Goal: Task Accomplishment & Management: Manage account settings

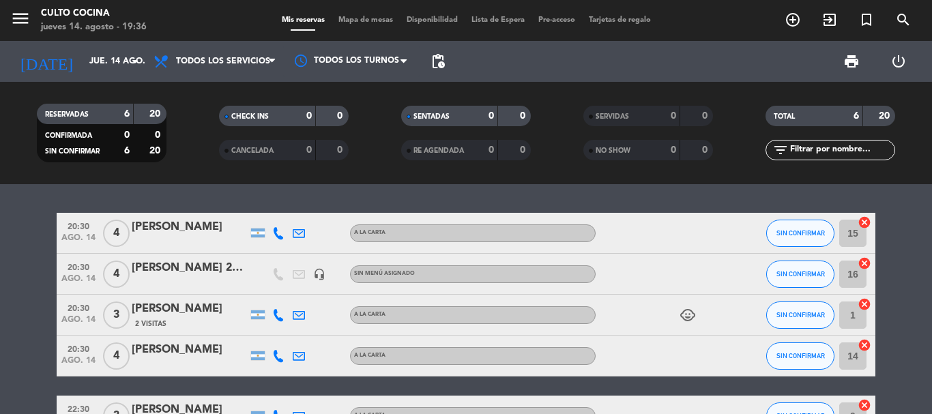
scroll to position [27, 0]
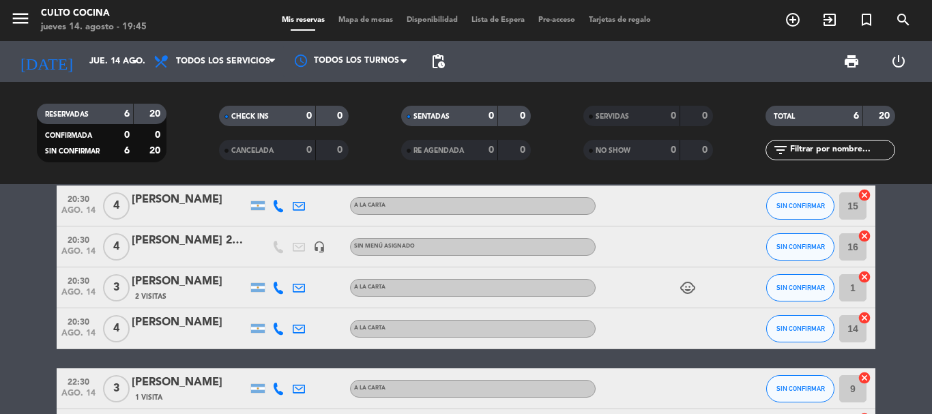
click at [894, 261] on bookings-row "20:30 ago. 14 4 [PERSON_NAME] anzorreguy A LA CARTA SIN CONFIRMAR 15 cancel 20:…" at bounding box center [466, 318] width 932 height 265
click at [100, 68] on input "jue. 14 ago." at bounding box center [140, 61] width 115 height 23
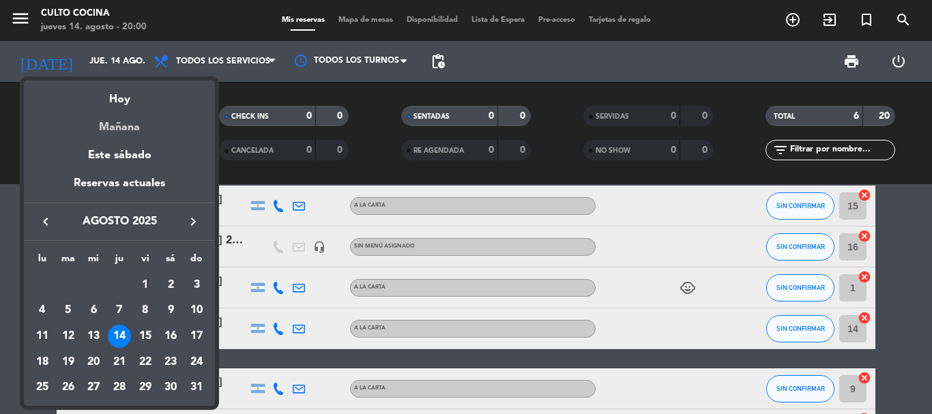
click at [121, 134] on div "Mañana" at bounding box center [119, 122] width 191 height 28
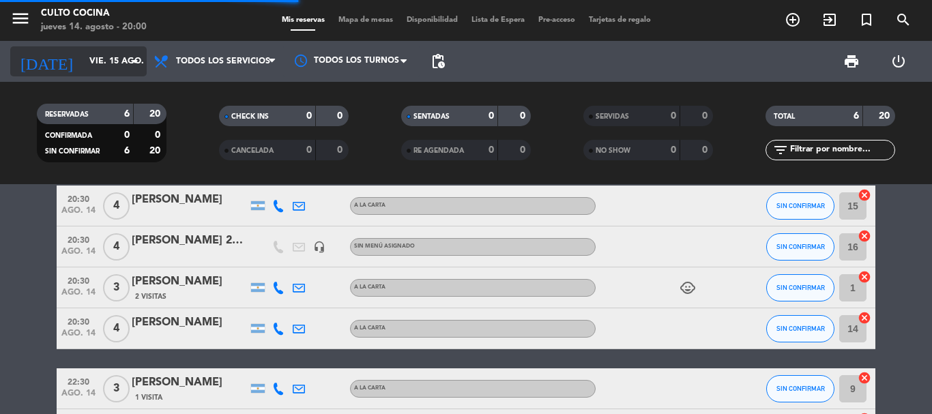
scroll to position [0, 0]
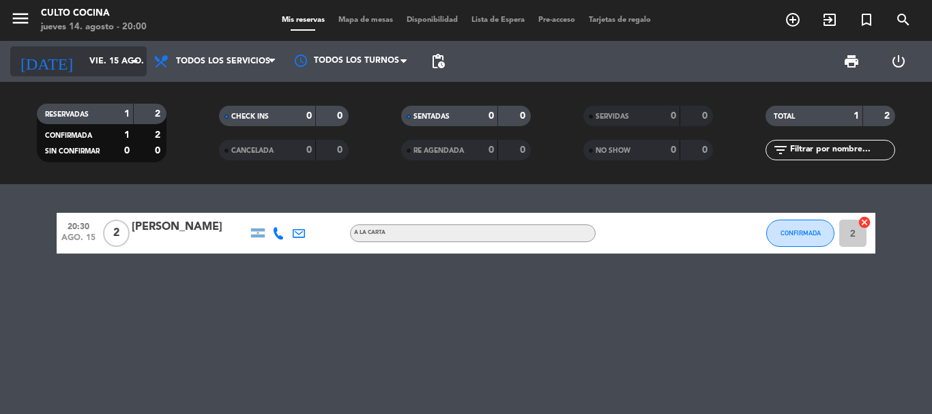
click at [83, 57] on input "vie. 15 ago." at bounding box center [140, 61] width 115 height 23
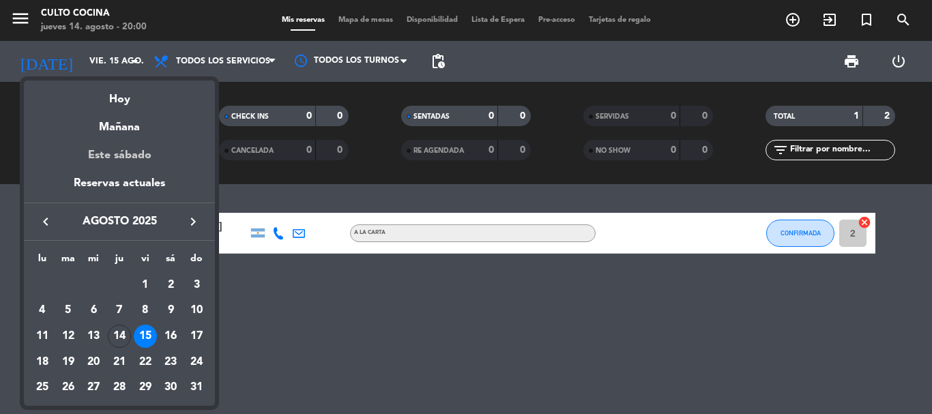
click at [120, 155] on div "Este sábado" at bounding box center [119, 155] width 191 height 38
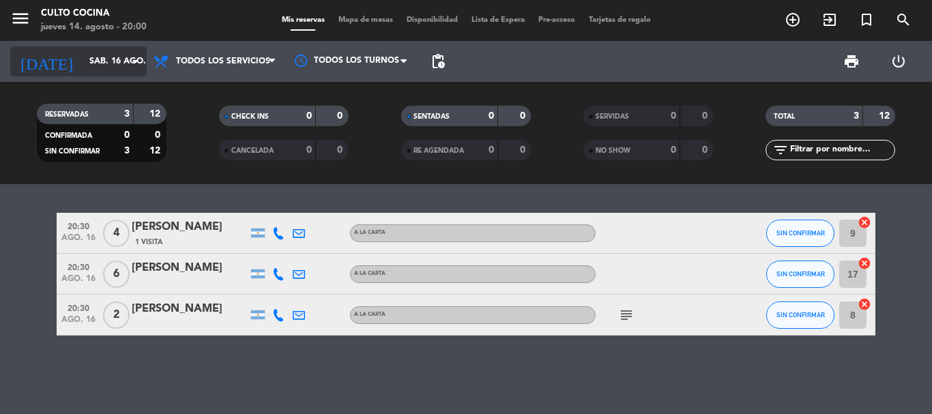
click at [106, 64] on input "sáb. 16 ago." at bounding box center [140, 61] width 115 height 23
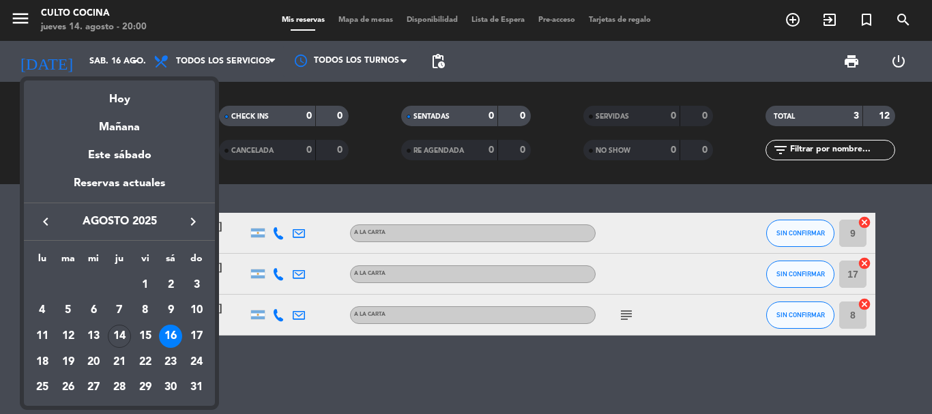
click at [122, 98] on div "Hoy" at bounding box center [119, 94] width 191 height 28
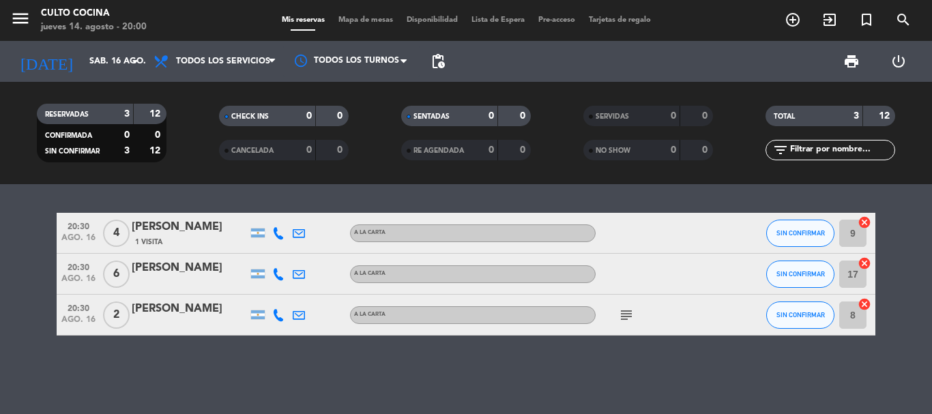
type input "jue. 14 ago."
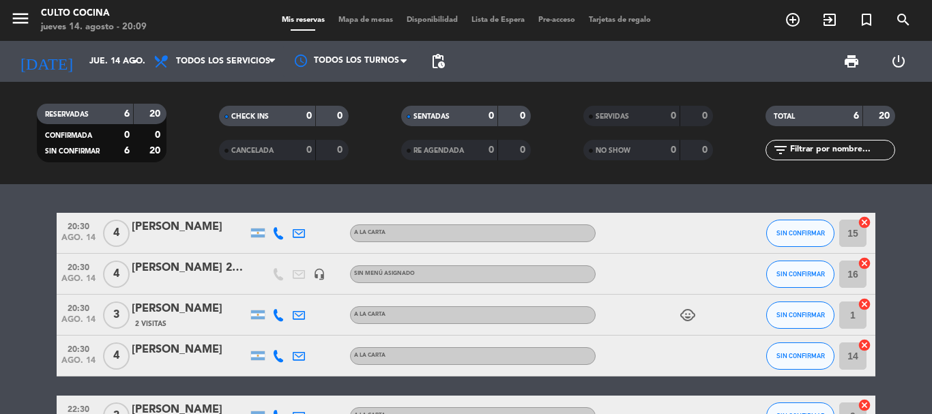
click at [21, 269] on bookings-row "20:30 ago. 14 4 [PERSON_NAME] anzorreguy A LA CARTA SIN CONFIRMAR 15 cancel 20:…" at bounding box center [466, 345] width 932 height 265
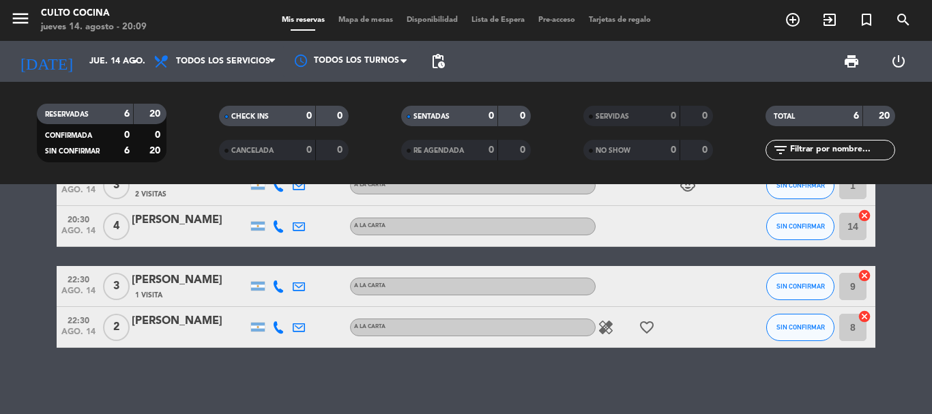
scroll to position [132, 0]
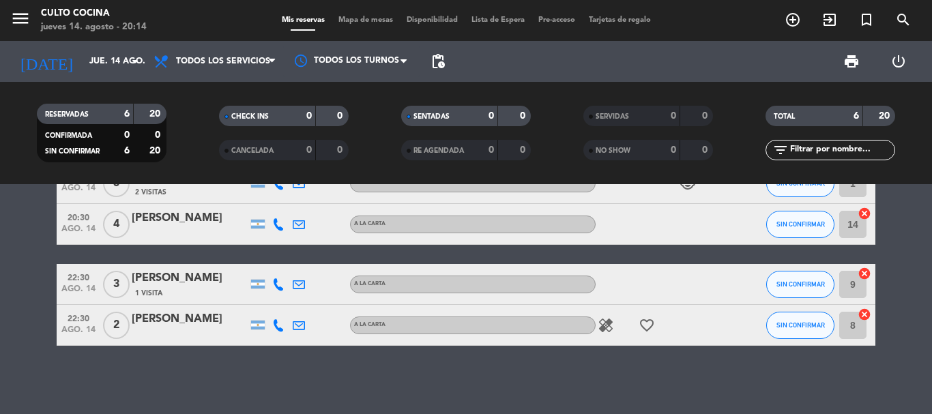
click at [910, 216] on bookings-row "20:30 ago. 14 4 [PERSON_NAME] anzorreguy A LA CARTA SIN CONFIRMAR 15 cancel 20:…" at bounding box center [466, 213] width 932 height 265
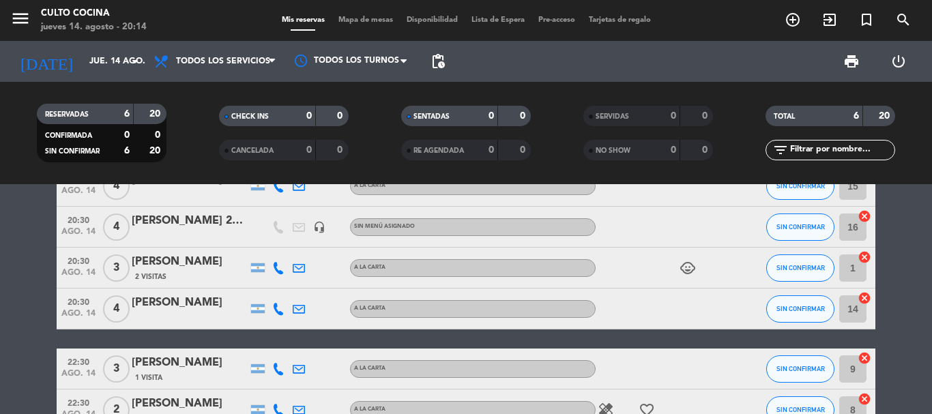
scroll to position [0, 0]
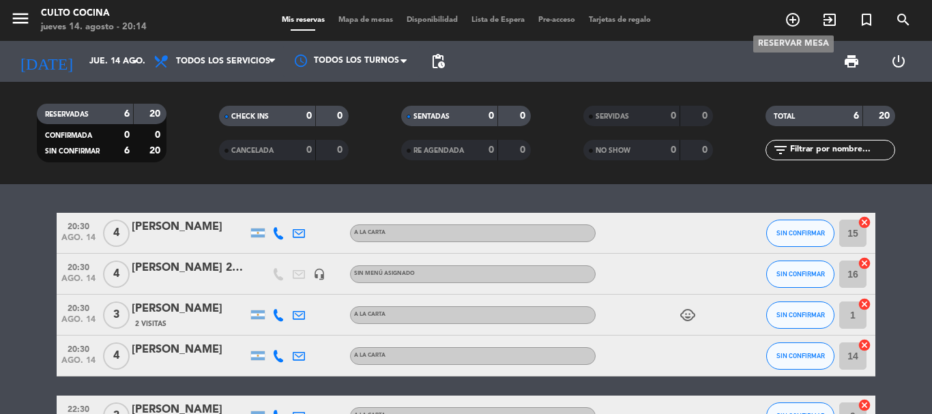
click at [786, 16] on icon "add_circle_outline" at bounding box center [793, 20] width 16 height 16
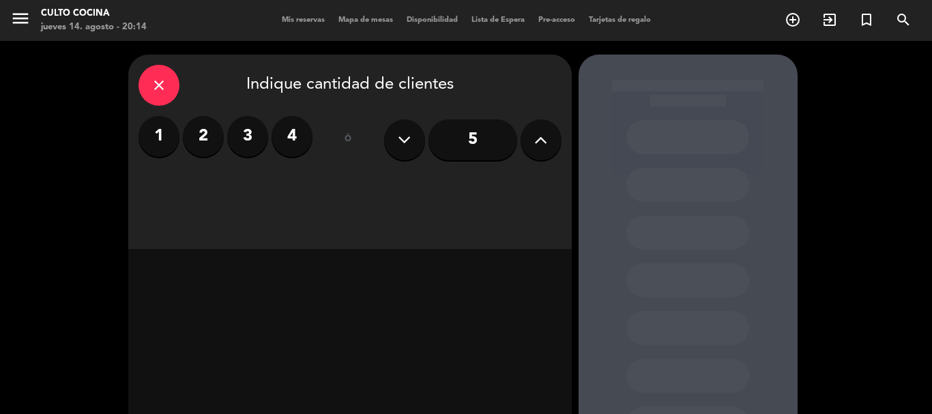
click at [199, 145] on label "2" at bounding box center [203, 136] width 41 height 41
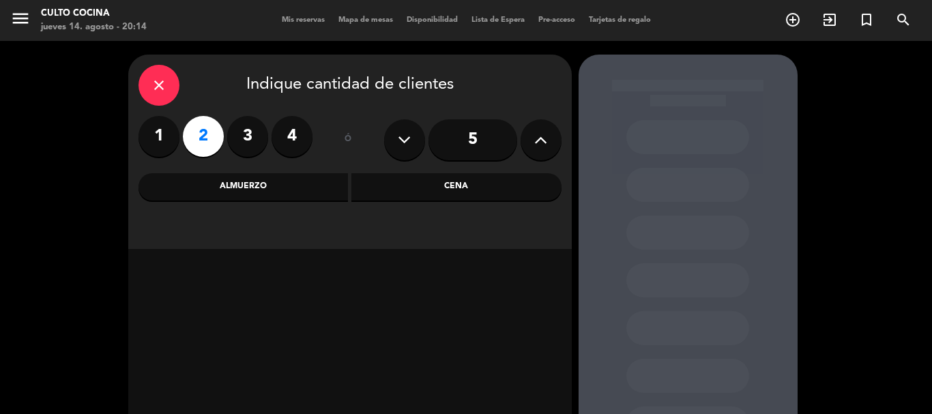
click at [409, 193] on div "Cena" at bounding box center [456, 186] width 210 height 27
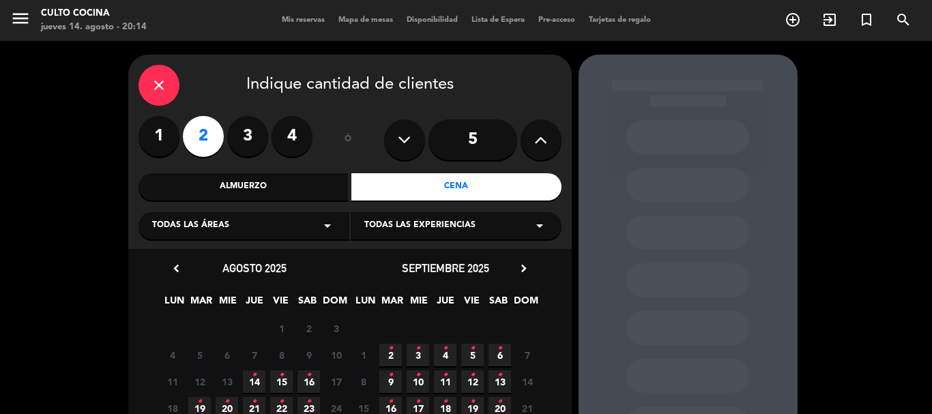
click at [254, 383] on icon "•" at bounding box center [254, 375] width 5 height 22
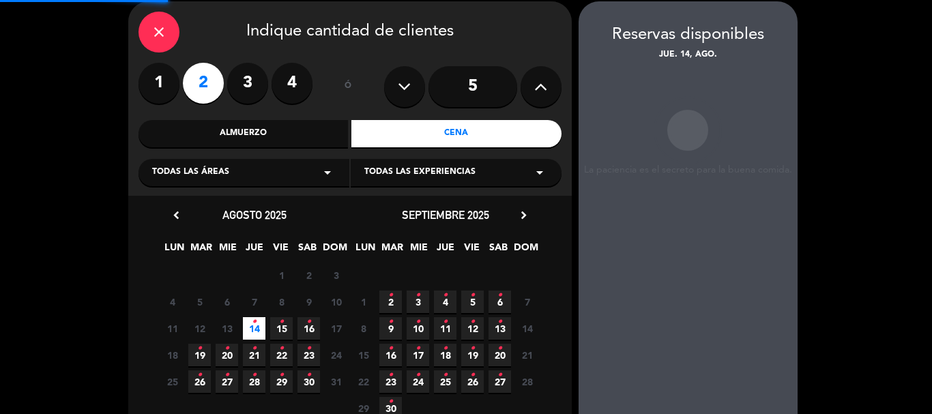
scroll to position [55, 0]
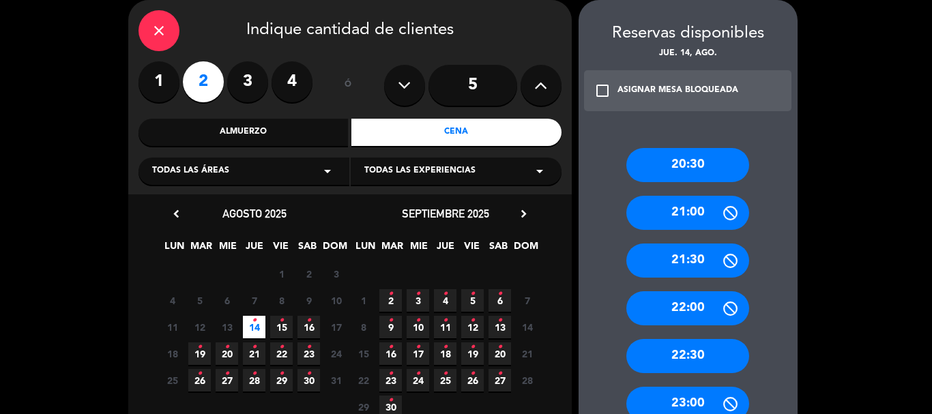
click at [687, 354] on div "22:30" at bounding box center [687, 356] width 123 height 34
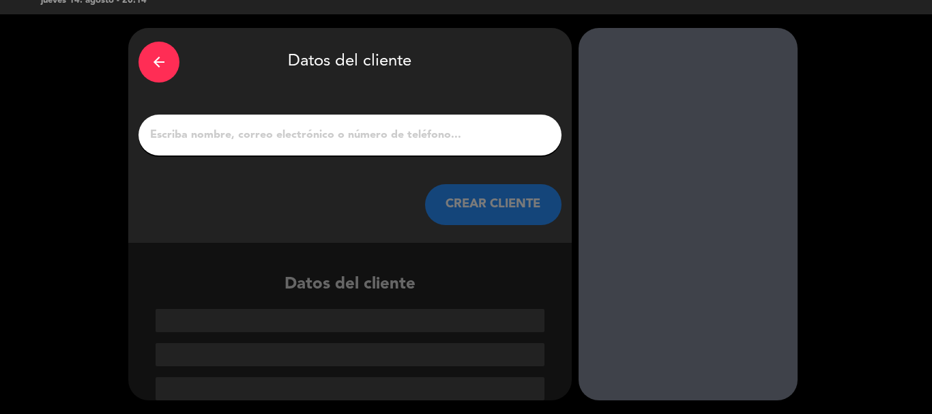
scroll to position [27, 0]
click at [274, 137] on input "1" at bounding box center [350, 135] width 402 height 19
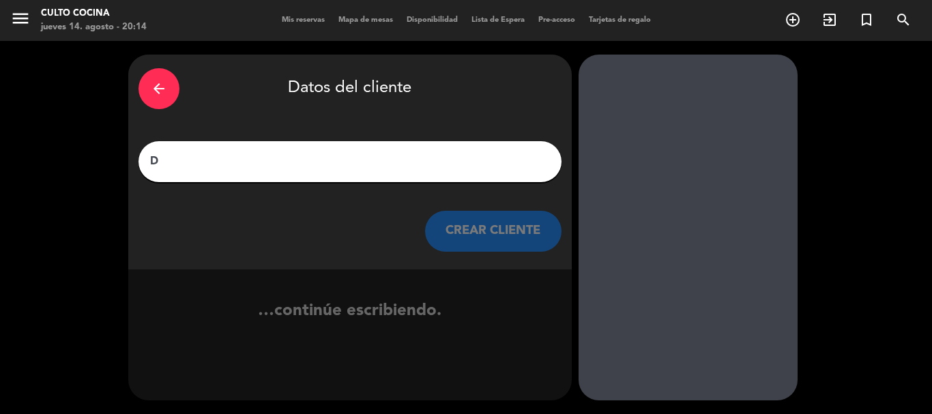
scroll to position [0, 0]
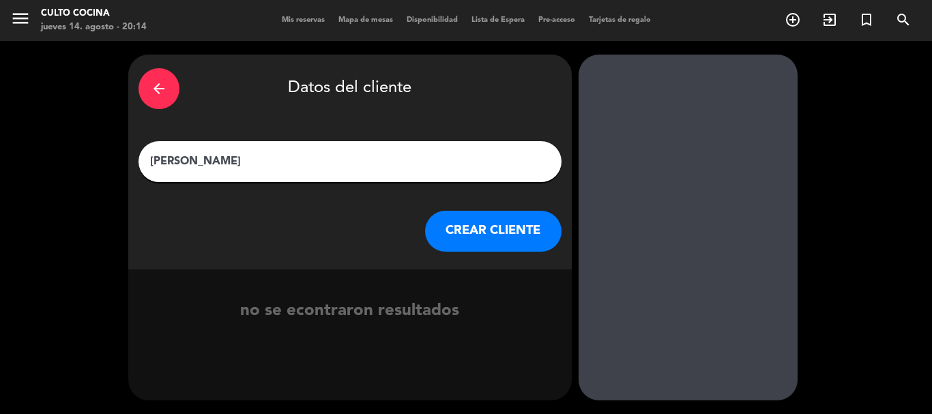
type input "[PERSON_NAME]"
click at [452, 232] on button "CREAR CLIENTE" at bounding box center [493, 231] width 136 height 41
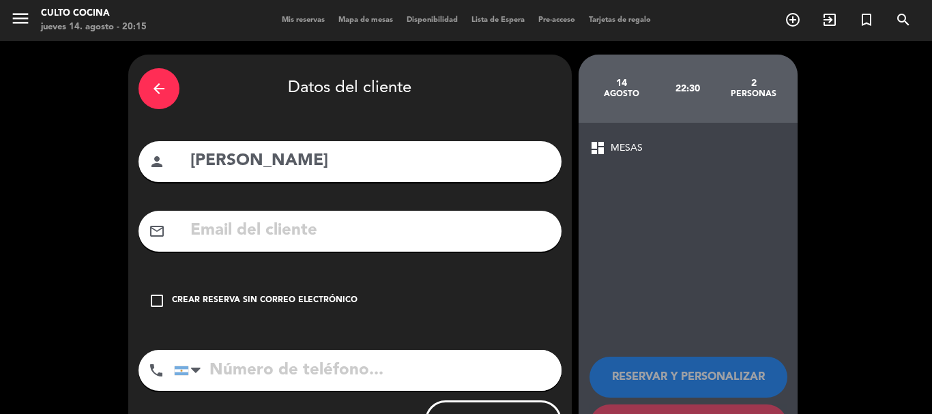
click at [158, 303] on icon "check_box_outline_blank" at bounding box center [157, 301] width 16 height 16
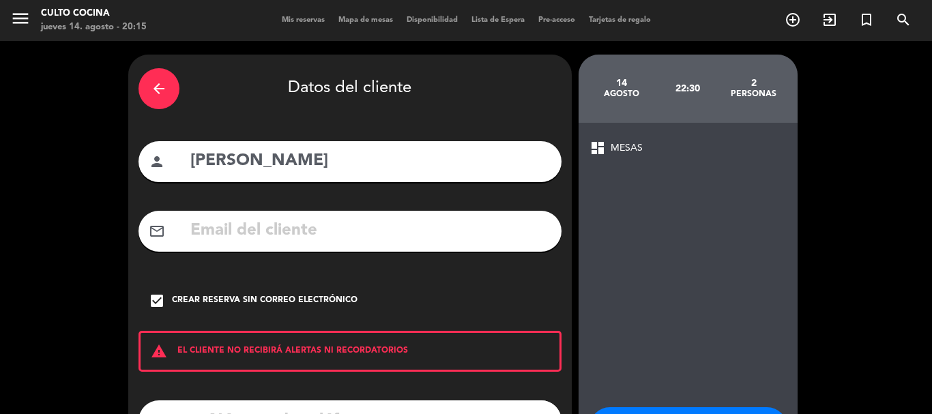
click at [584, 269] on div "dashboard MESAS RESERVAR Y PERSONALIZAR RESERVAR Y TERMINAR" at bounding box center [687, 318] width 219 height 390
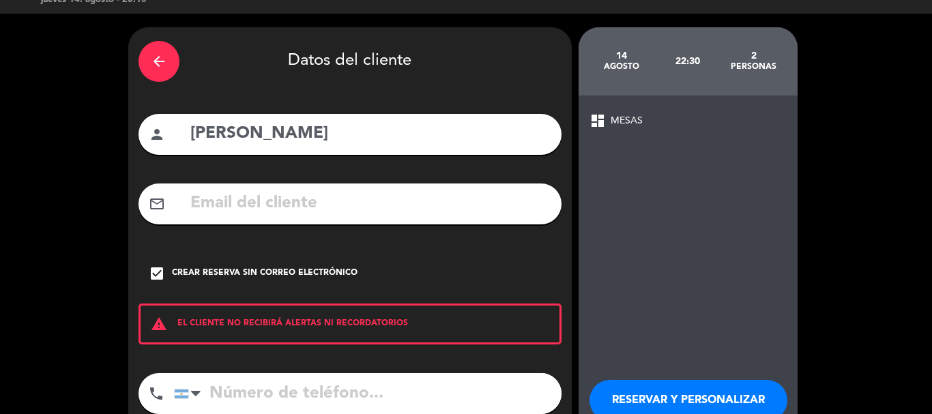
scroll to position [112, 0]
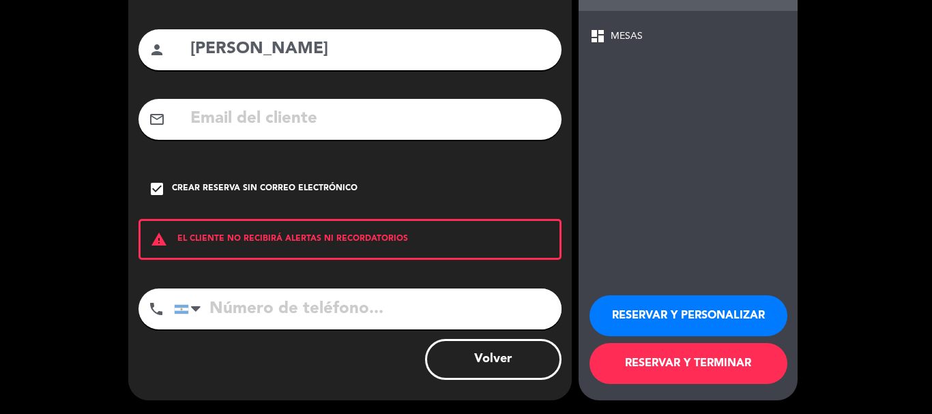
click at [645, 357] on button "RESERVAR Y TERMINAR" at bounding box center [688, 363] width 198 height 41
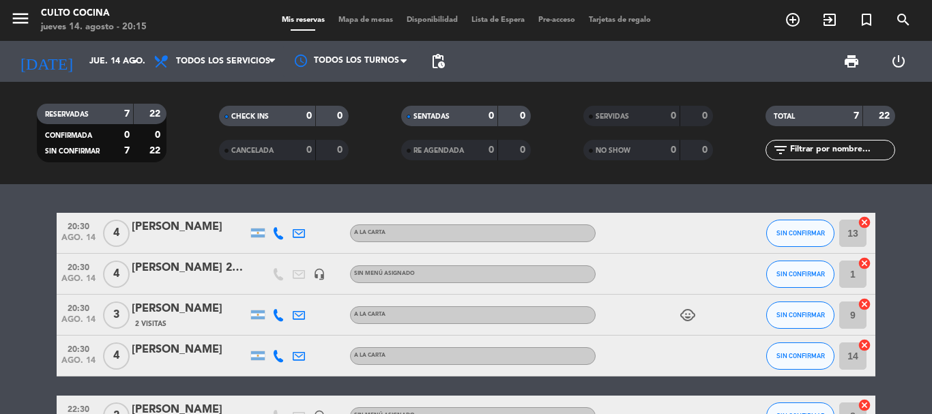
click at [894, 257] on bookings-row "20:30 ago. 14 4 [PERSON_NAME] anzorreguy A LA CARTA SIN CONFIRMAR 13 cancel 20:…" at bounding box center [466, 366] width 932 height 306
click at [83, 57] on input "jue. 14 ago." at bounding box center [140, 61] width 115 height 23
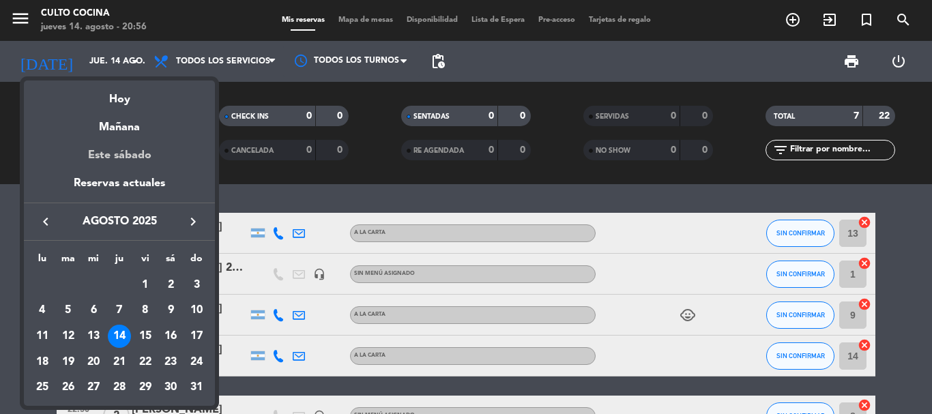
click at [137, 159] on div "Este sábado" at bounding box center [119, 155] width 191 height 38
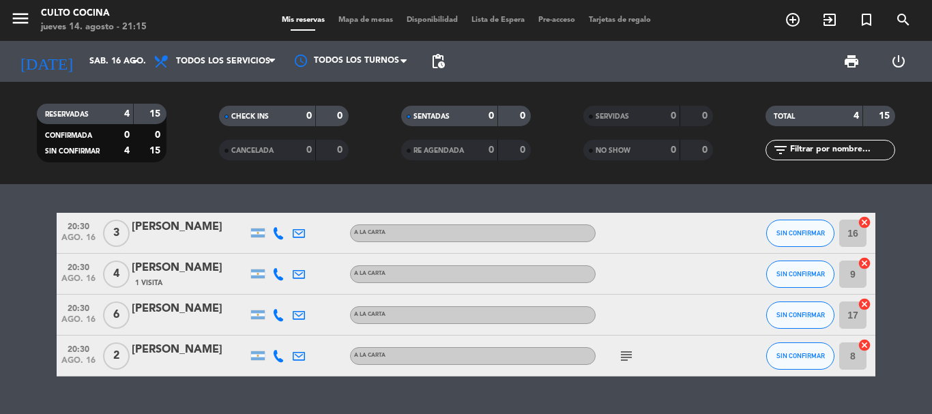
click at [504, 398] on div "20:30 ago. 16 3 [PERSON_NAME] A [PERSON_NAME] SIN CONFIRMAR 16 cancel 20:30 ago…" at bounding box center [466, 299] width 932 height 230
click at [120, 58] on input "sáb. 16 ago." at bounding box center [140, 61] width 115 height 23
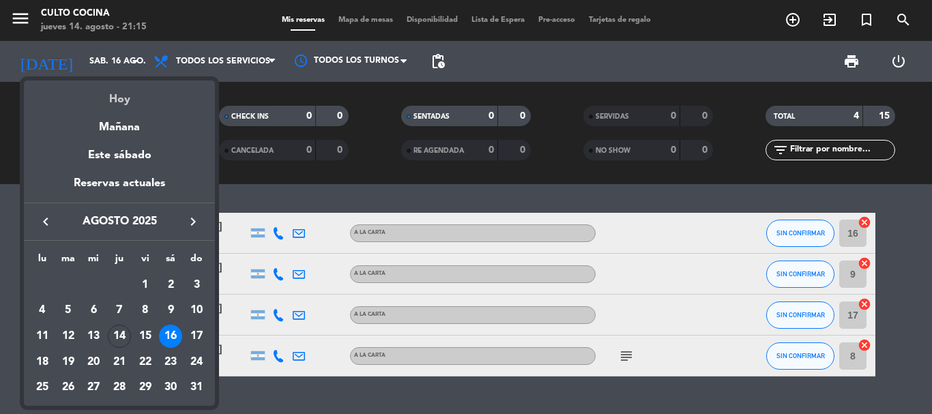
click at [148, 103] on div "Hoy" at bounding box center [119, 94] width 191 height 28
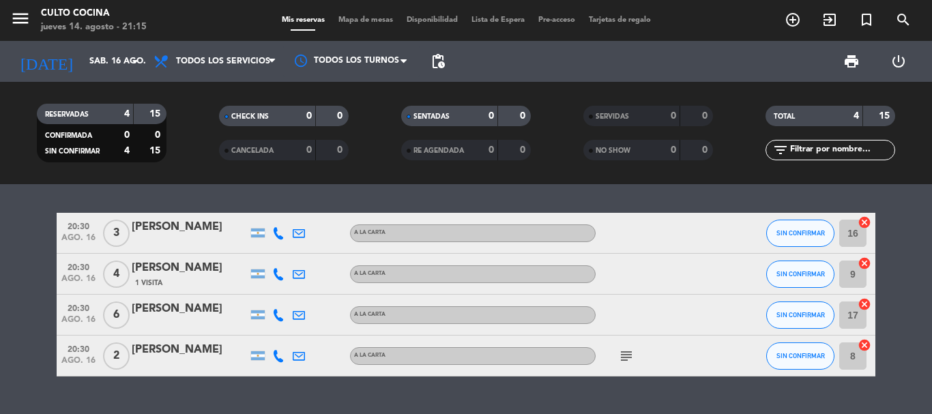
type input "jue. 14 ago."
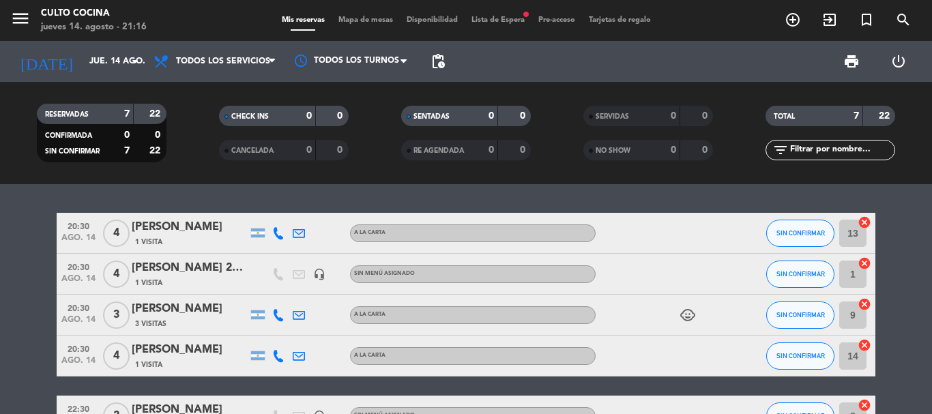
click at [216, 386] on div "20:30 ago. 14 4 [PERSON_NAME] anzorreguy 1 Visita A LA CARTA SIN CONFIRMAR 13 c…" at bounding box center [466, 366] width 819 height 306
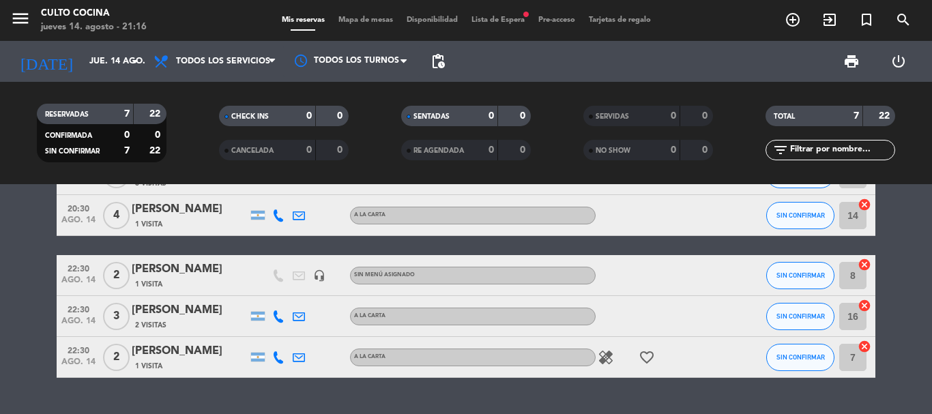
scroll to position [164, 0]
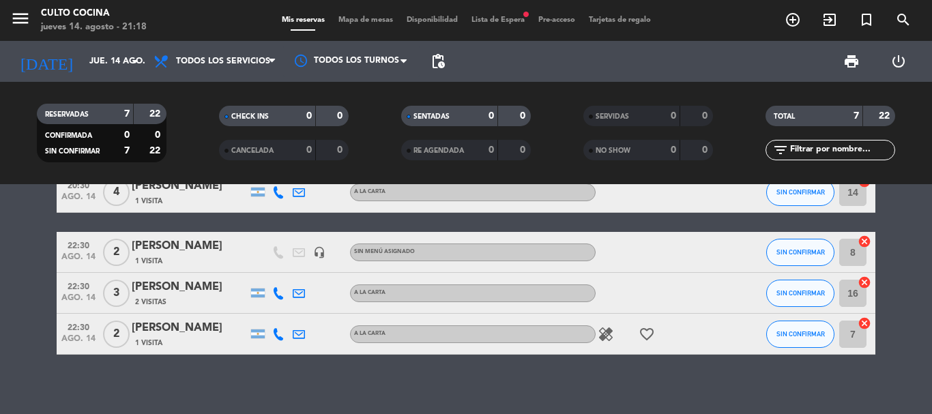
click at [508, 19] on span "Lista de Espera fiber_manual_record" at bounding box center [498, 20] width 67 height 8
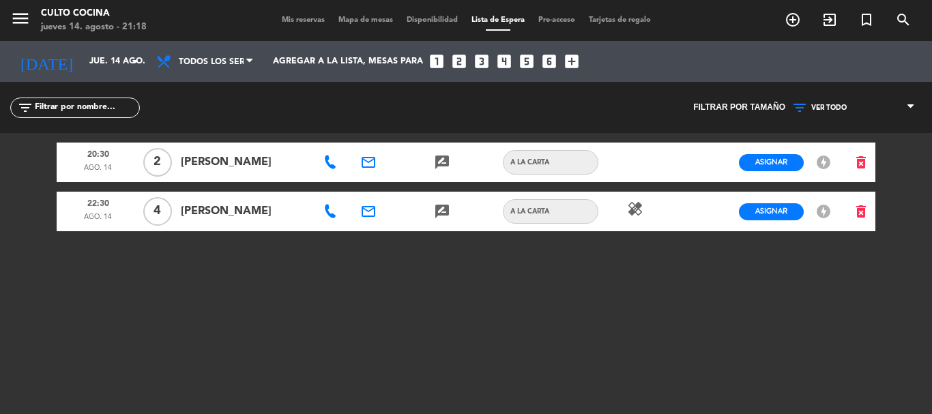
drag, startPoint x: 183, startPoint y: 211, endPoint x: 267, endPoint y: 211, distance: 84.6
click at [267, 211] on span "[PERSON_NAME]" at bounding box center [245, 212] width 128 height 18
click at [628, 209] on icon "healing" at bounding box center [635, 209] width 16 height 16
click at [612, 276] on div "20:30 ago. 14 2 [PERSON_NAME] email rate_review credit_card A LA CARTA Asignar …" at bounding box center [466, 303] width 819 height 341
click at [638, 211] on icon "healing" at bounding box center [635, 209] width 16 height 16
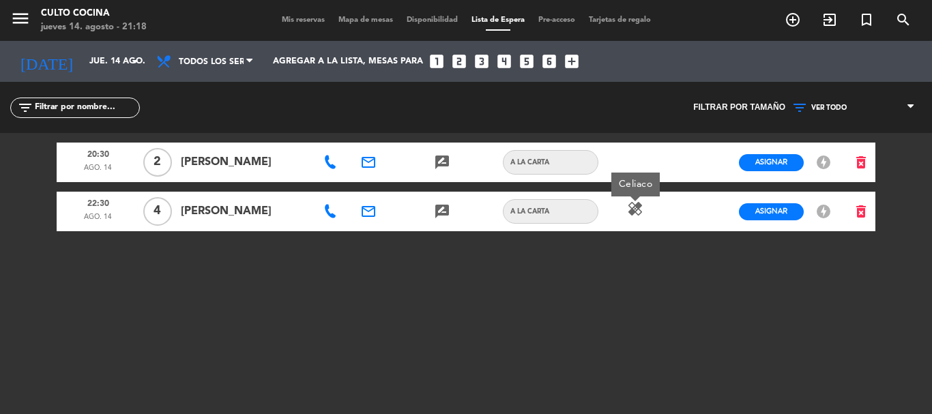
click at [639, 211] on icon "healing" at bounding box center [635, 209] width 16 height 16
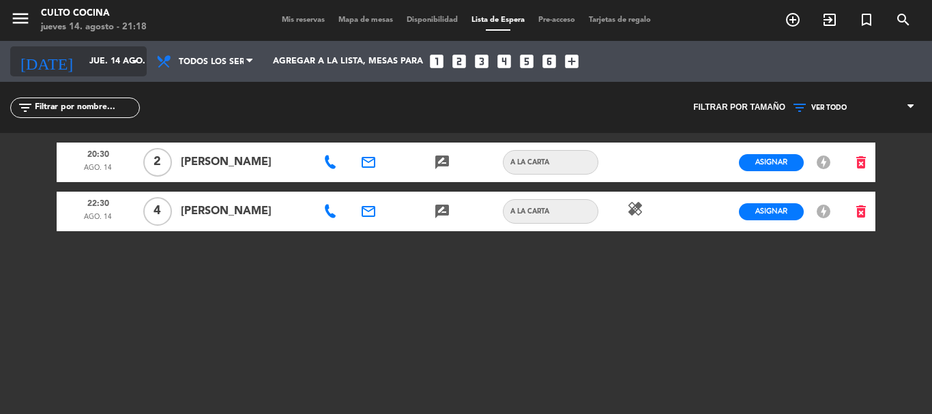
click at [83, 69] on input "jue. 14 ago." at bounding box center [140, 61] width 115 height 23
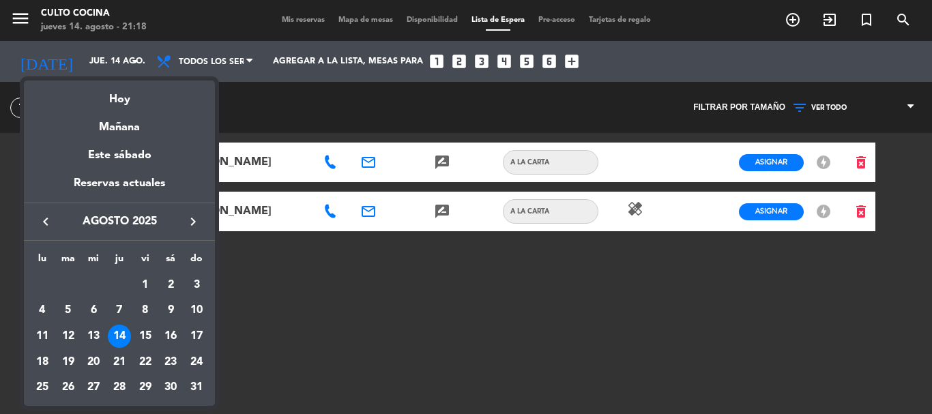
click at [370, 125] on div at bounding box center [466, 207] width 932 height 414
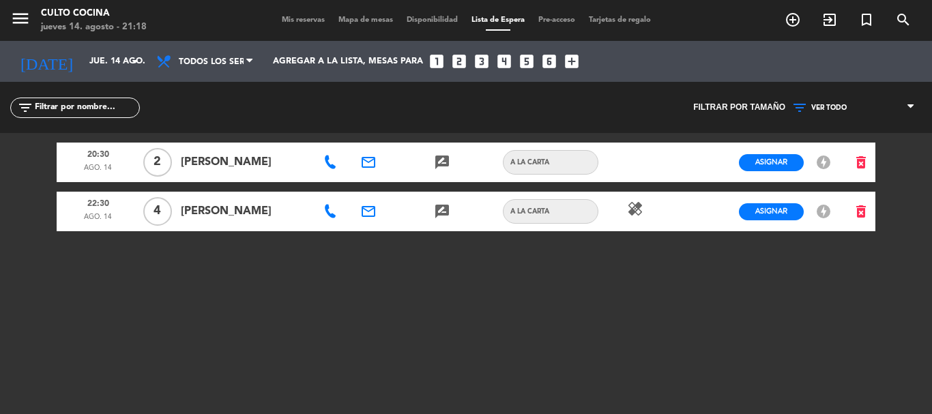
drag, startPoint x: 228, startPoint y: 160, endPoint x: 284, endPoint y: 154, distance: 56.3
click at [284, 154] on span "[PERSON_NAME]" at bounding box center [245, 162] width 128 height 18
drag, startPoint x: 236, startPoint y: 162, endPoint x: 252, endPoint y: 163, distance: 16.4
click at [237, 162] on span "[PERSON_NAME]" at bounding box center [245, 162] width 128 height 18
click at [276, 166] on span "[PERSON_NAME]" at bounding box center [245, 162] width 128 height 18
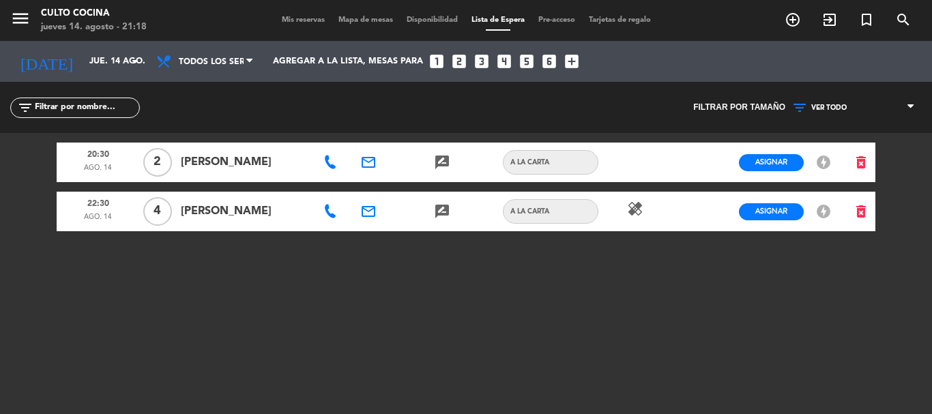
drag, startPoint x: 272, startPoint y: 163, endPoint x: 231, endPoint y: 164, distance: 41.0
click at [231, 164] on span "[PERSON_NAME]" at bounding box center [245, 162] width 128 height 18
click at [896, 27] on icon "search" at bounding box center [903, 20] width 16 height 16
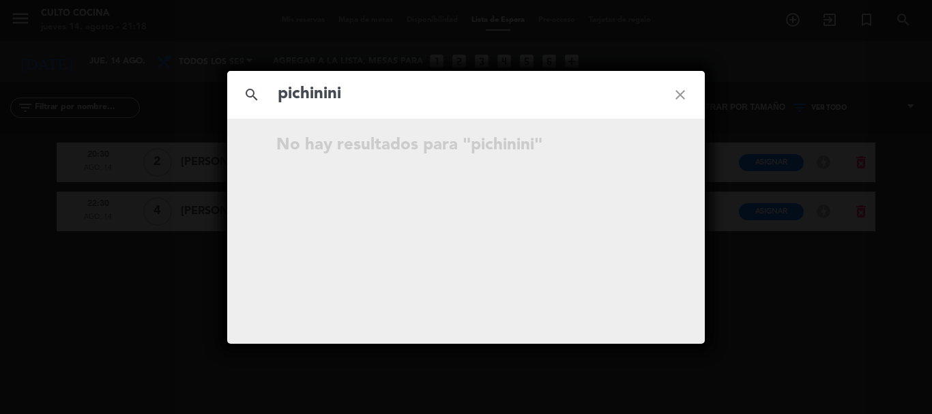
type input "pichinini"
click at [682, 100] on icon "close" at bounding box center [680, 94] width 49 height 49
click at [786, 60] on div "search close No hay resultados para """ at bounding box center [466, 207] width 932 height 414
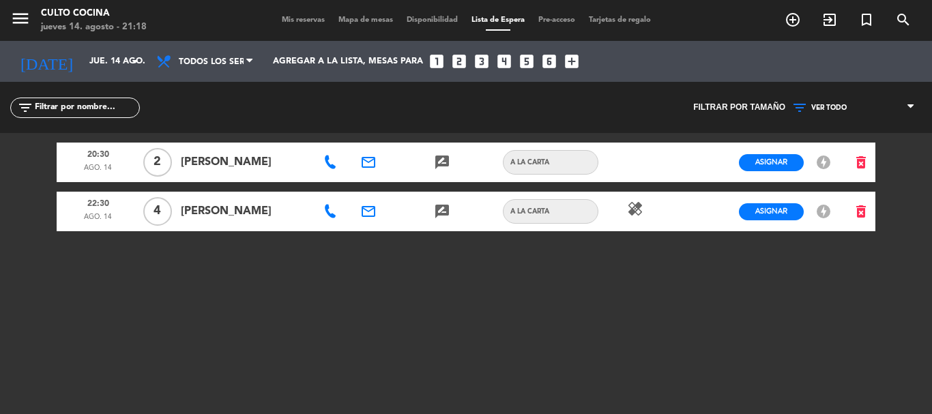
click at [295, 19] on span "Mis reservas" at bounding box center [303, 20] width 57 height 8
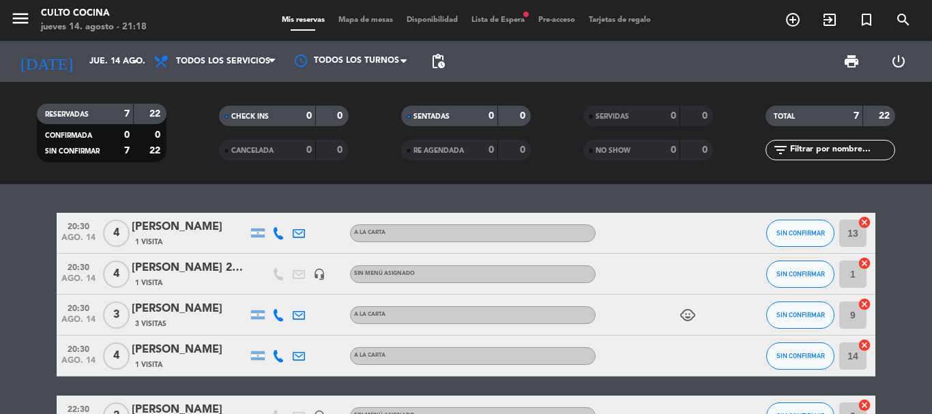
click at [504, 18] on span "Lista de Espera fiber_manual_record" at bounding box center [498, 20] width 67 height 8
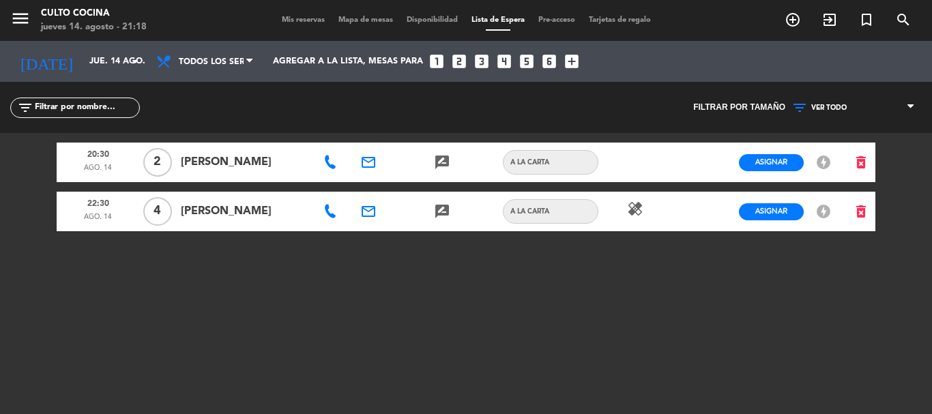
drag, startPoint x: 235, startPoint y: 161, endPoint x: 274, endPoint y: 159, distance: 38.9
click at [274, 158] on span "[PERSON_NAME]" at bounding box center [245, 162] width 128 height 18
drag, startPoint x: 229, startPoint y: 211, endPoint x: 277, endPoint y: 214, distance: 48.5
click at [277, 215] on span "[PERSON_NAME]" at bounding box center [245, 212] width 128 height 18
click at [296, 25] on div "Mis reservas Mapa de mesas Disponibilidad Lista de Espera Pre-acceso Tarjetas d…" at bounding box center [466, 20] width 383 height 12
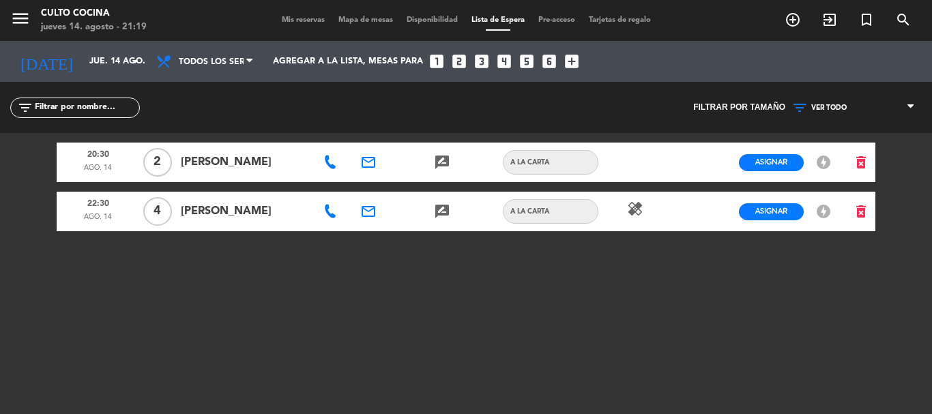
click at [299, 17] on span "Mis reservas" at bounding box center [303, 20] width 57 height 8
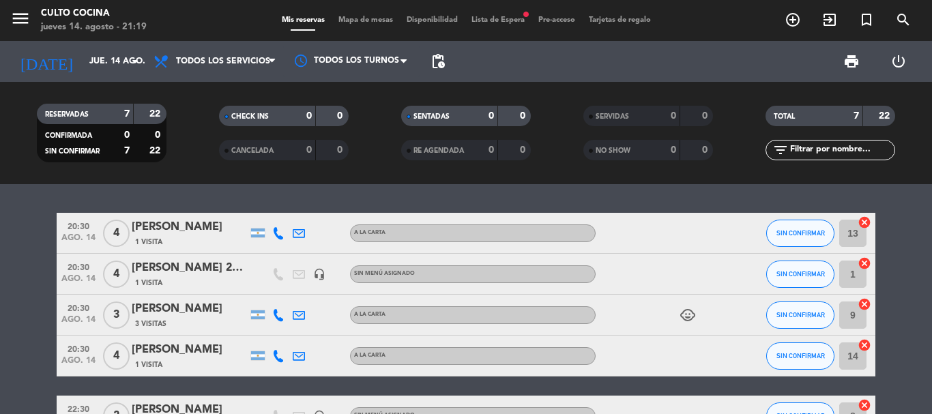
click at [275, 201] on div "20:30 ago. 14 4 [PERSON_NAME] anzorreguy 1 Visita A LA CARTA SIN CONFIRMAR 13 c…" at bounding box center [466, 299] width 932 height 230
drag, startPoint x: 130, startPoint y: 225, endPoint x: 285, endPoint y: 236, distance: 155.2
click at [285, 236] on div "20:30 ago. 14 4 [PERSON_NAME] anzorreguy 1 Visita A LA CARTA SIN CONFIRMAR 13 c…" at bounding box center [466, 233] width 819 height 41
click at [433, 207] on div "20:30 ago. 14 4 [PERSON_NAME] anzorreguy 1 Visita A LA CARTA SIN CONFIRMAR 13 c…" at bounding box center [466, 299] width 932 height 230
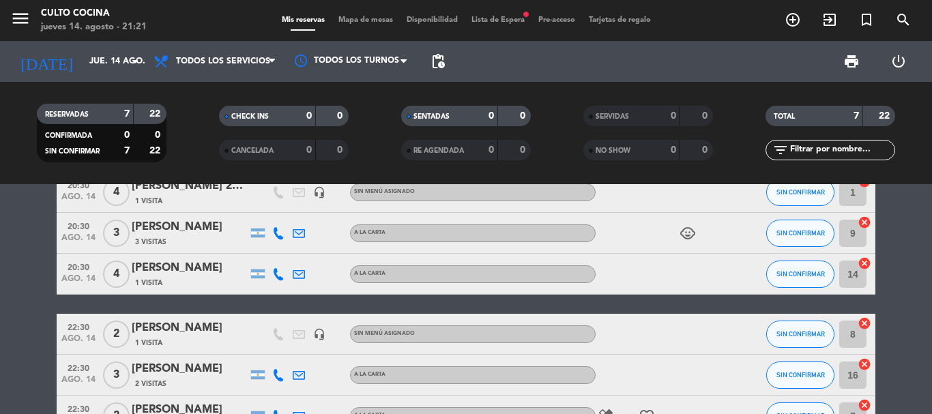
scroll to position [55, 0]
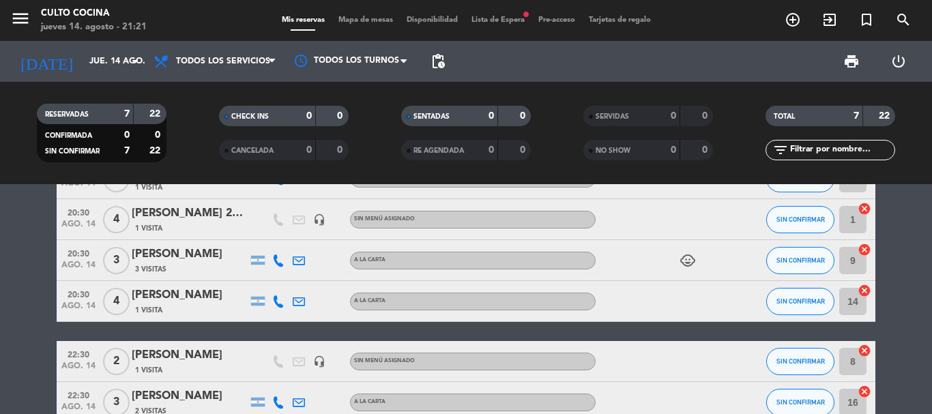
click at [516, 21] on span "Lista de Espera fiber_manual_record" at bounding box center [498, 20] width 67 height 8
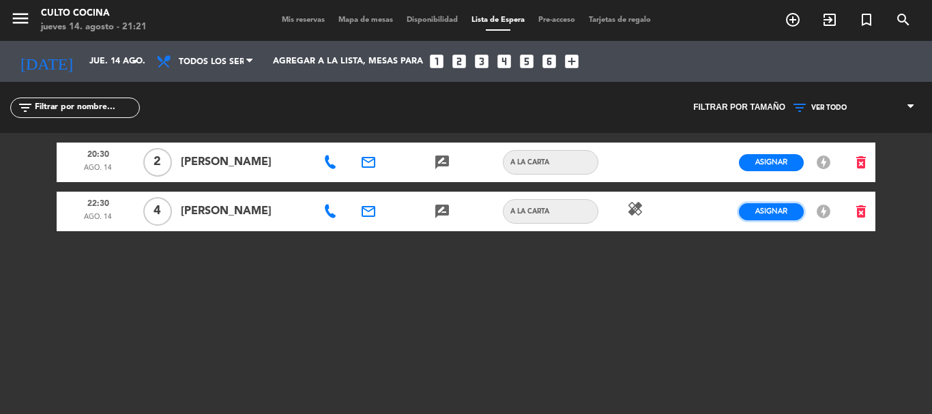
click at [757, 211] on span "Asignar" at bounding box center [771, 211] width 32 height 10
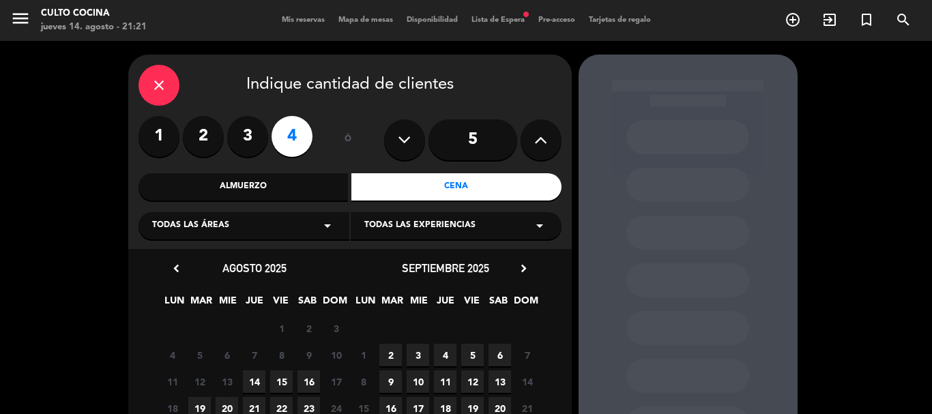
click at [251, 377] on span "14" at bounding box center [254, 381] width 23 height 23
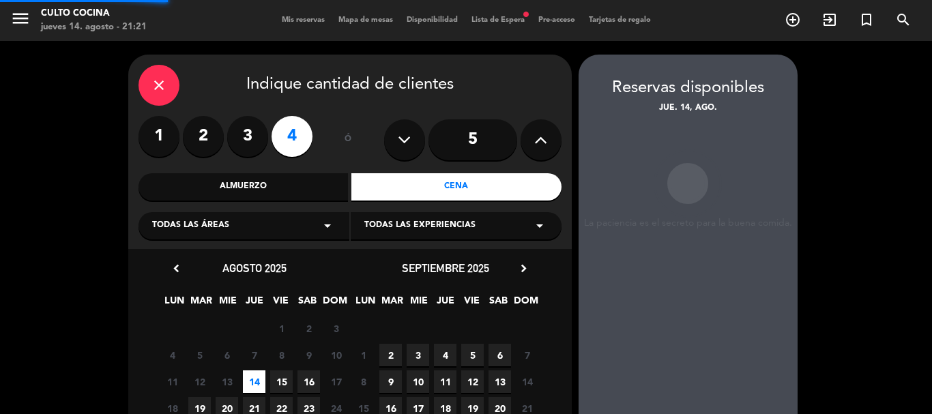
scroll to position [55, 0]
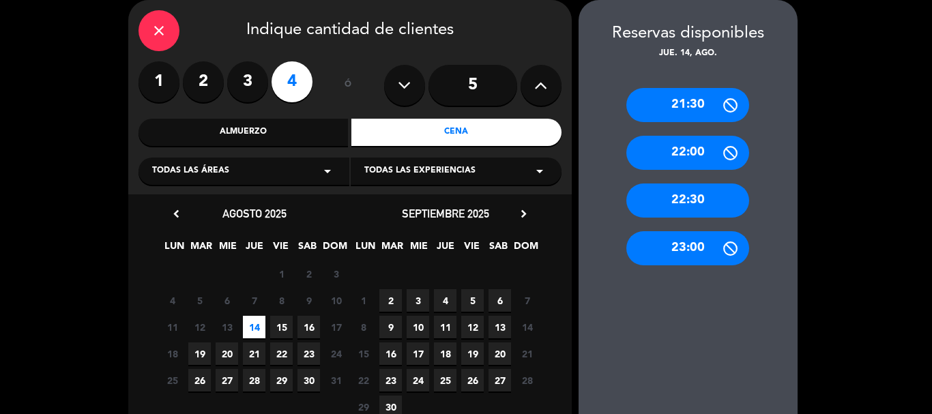
click at [686, 204] on div "22:30" at bounding box center [687, 201] width 123 height 34
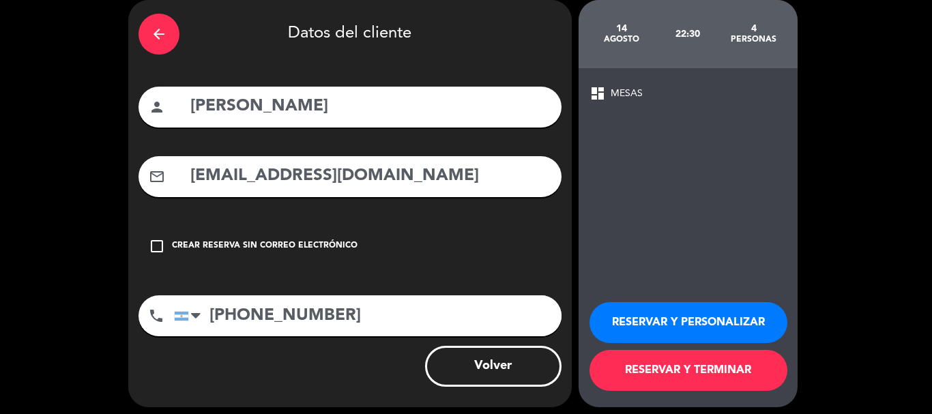
click at [667, 375] on button "RESERVAR Y TERMINAR" at bounding box center [688, 370] width 198 height 41
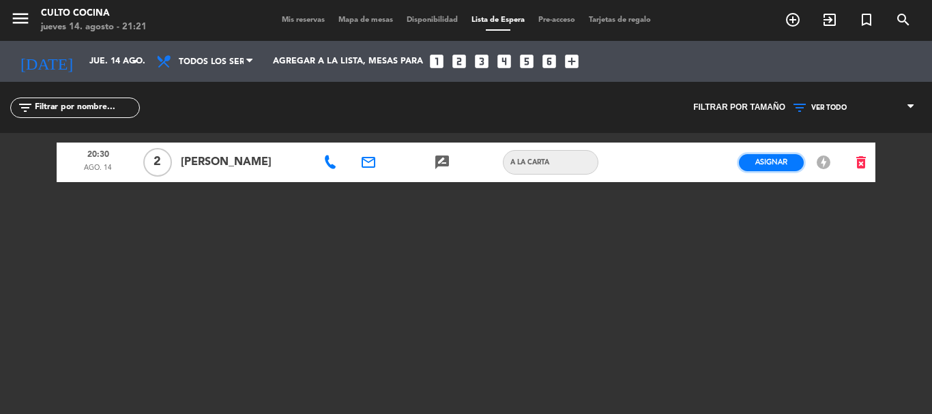
click at [780, 157] on span "Asignar" at bounding box center [771, 162] width 32 height 10
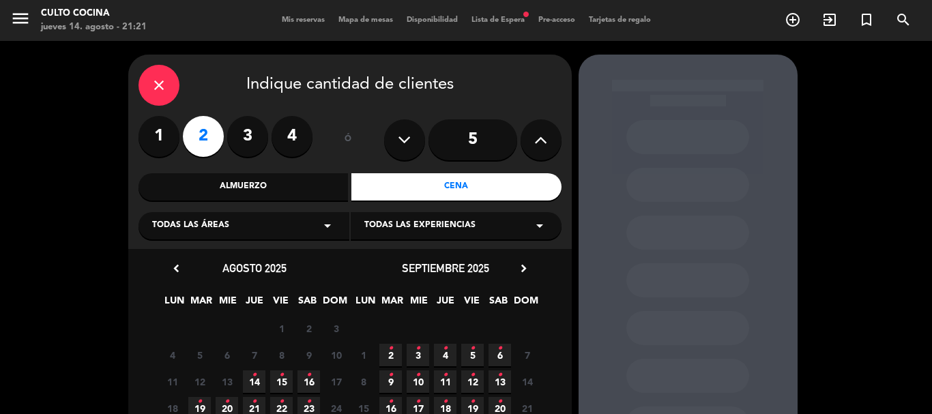
click at [255, 379] on icon "•" at bounding box center [254, 375] width 5 height 22
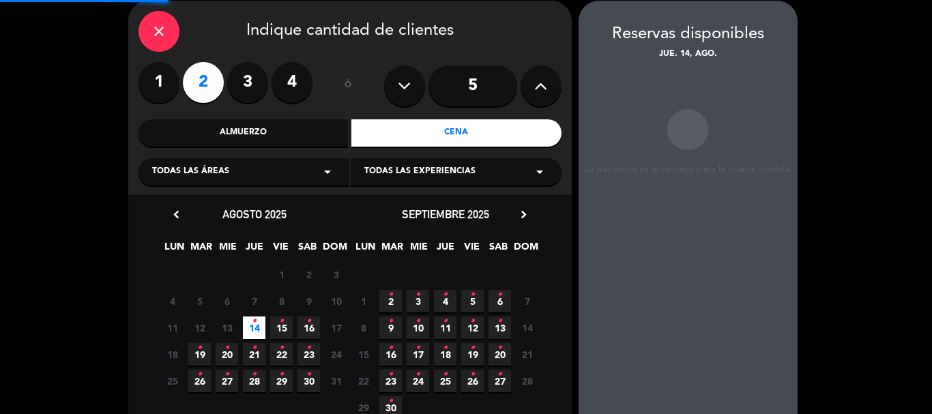
scroll to position [55, 0]
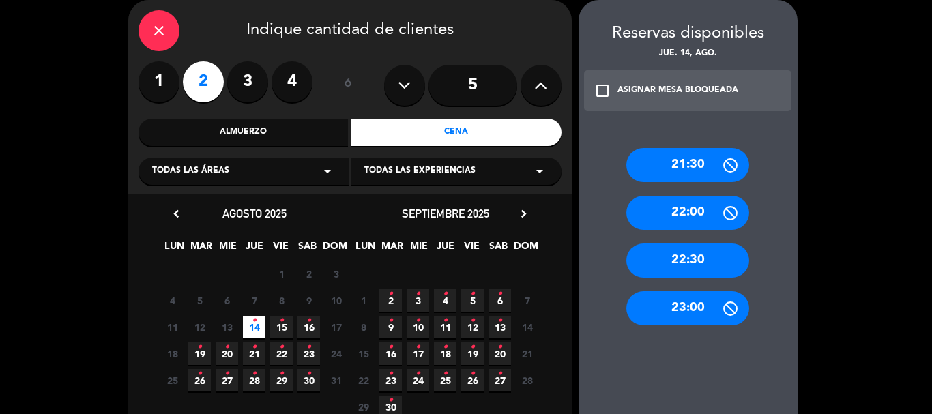
click at [686, 263] on div "22:30" at bounding box center [687, 261] width 123 height 34
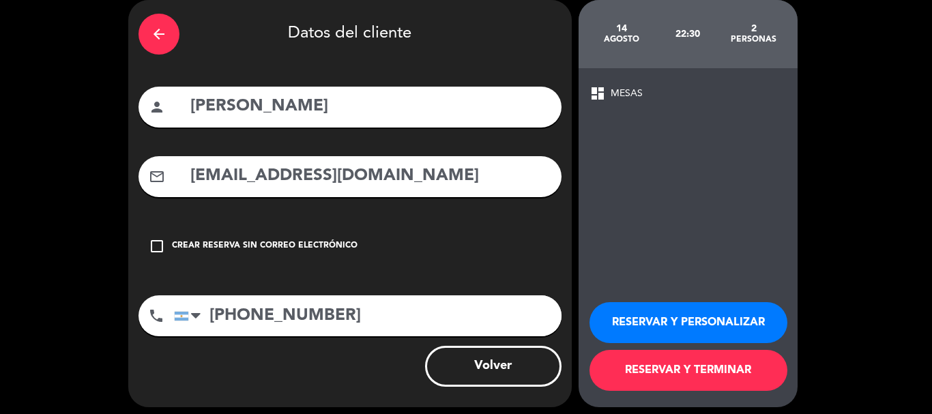
click at [688, 368] on button "RESERVAR Y TERMINAR" at bounding box center [688, 370] width 198 height 41
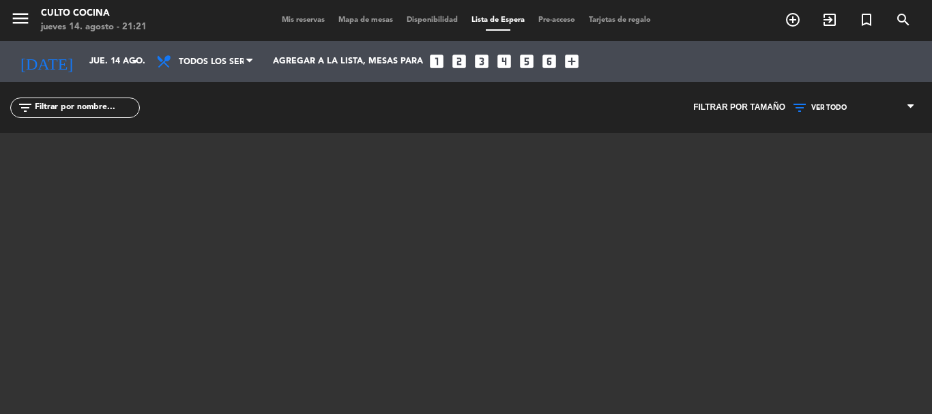
click at [362, 20] on span "Mapa de mesas" at bounding box center [366, 20] width 68 height 8
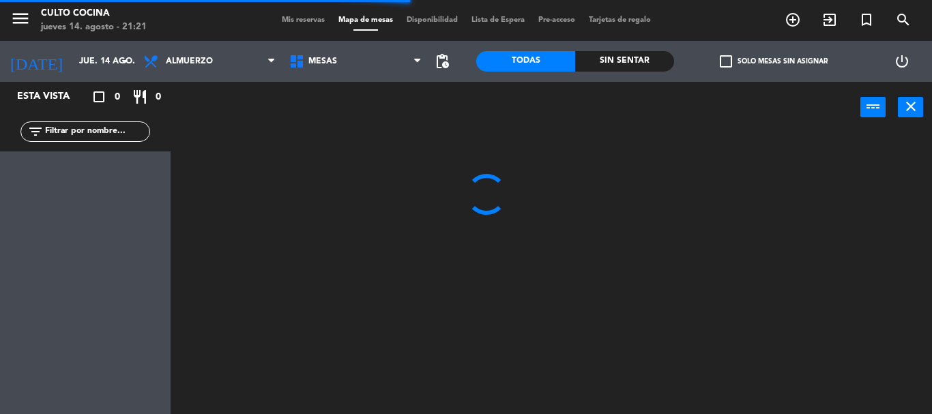
click at [312, 21] on span "Mis reservas" at bounding box center [303, 20] width 57 height 8
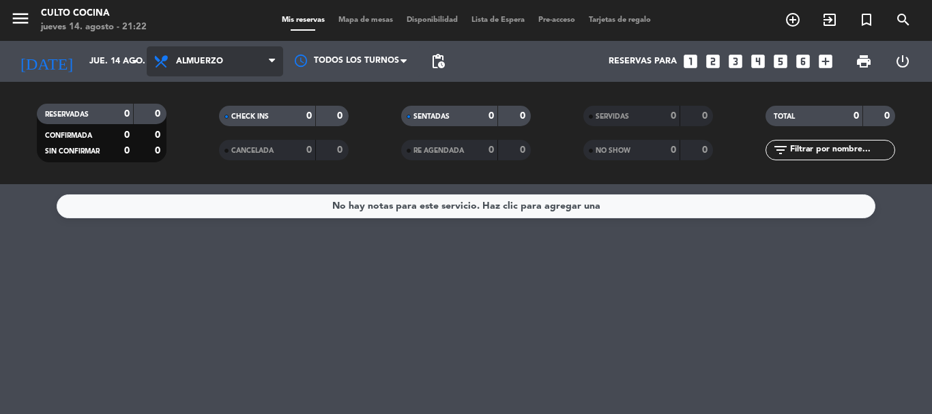
click at [182, 70] on span "Almuerzo" at bounding box center [215, 61] width 136 height 30
click at [189, 150] on div "menu CULTO COCINA jueves 14. agosto - 21:22 Mis reservas Mapa de mesas Disponib…" at bounding box center [466, 92] width 932 height 184
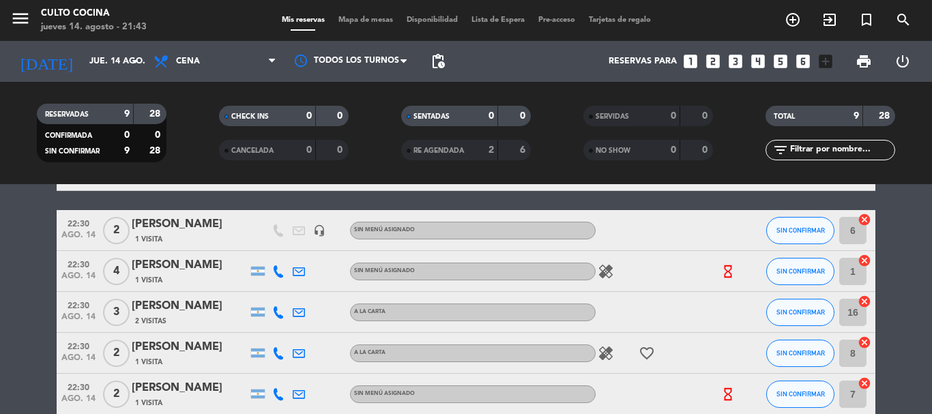
scroll to position [218, 0]
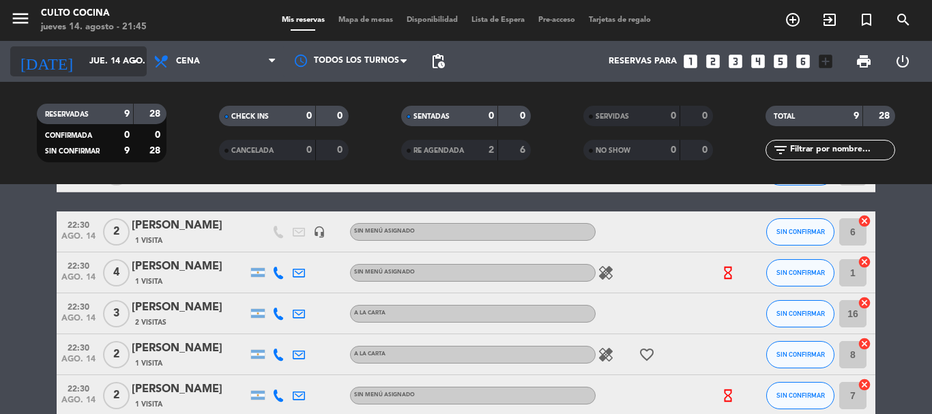
click at [128, 59] on icon "arrow_drop_down" at bounding box center [135, 61] width 16 height 16
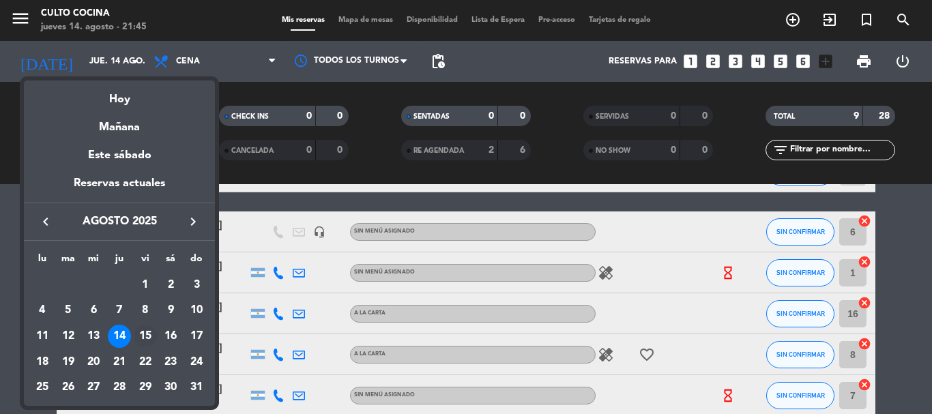
click at [145, 331] on div "15" at bounding box center [145, 336] width 23 height 23
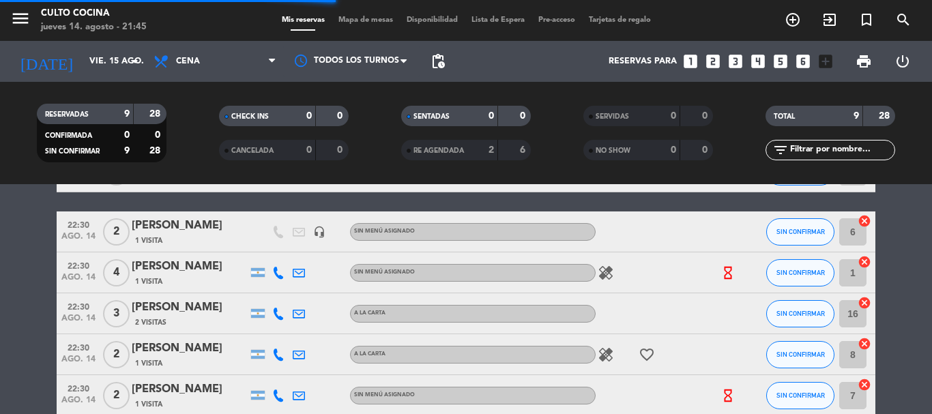
scroll to position [0, 0]
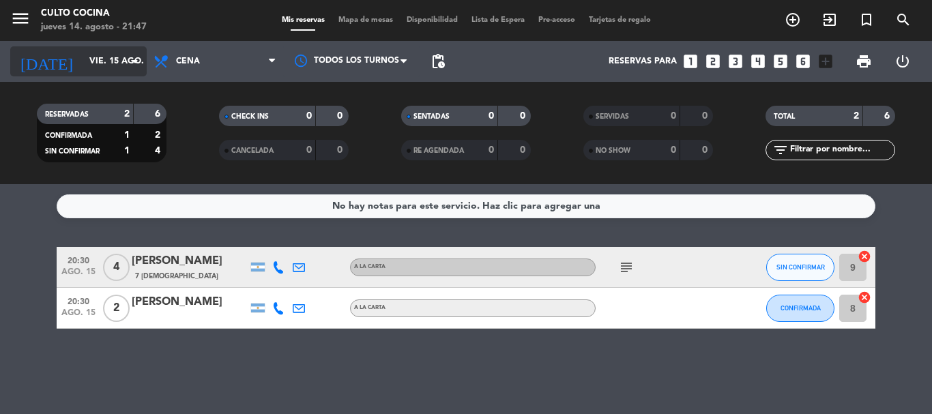
click at [83, 63] on input "vie. 15 ago." at bounding box center [140, 61] width 115 height 23
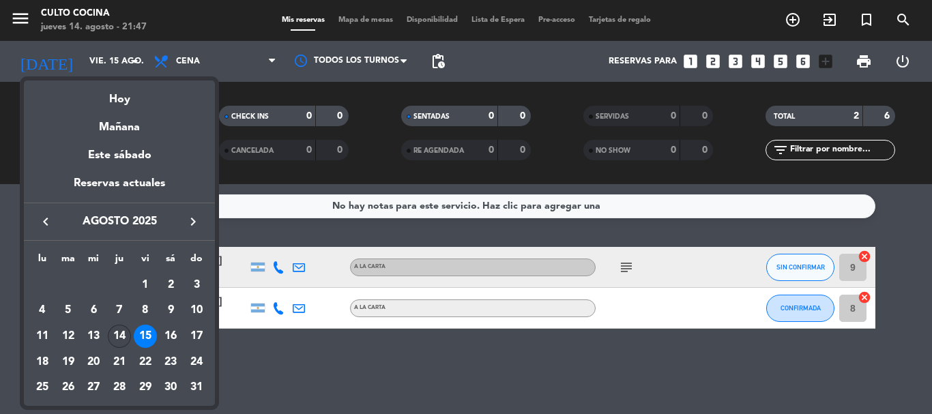
click at [120, 334] on div "14" at bounding box center [119, 336] width 23 height 23
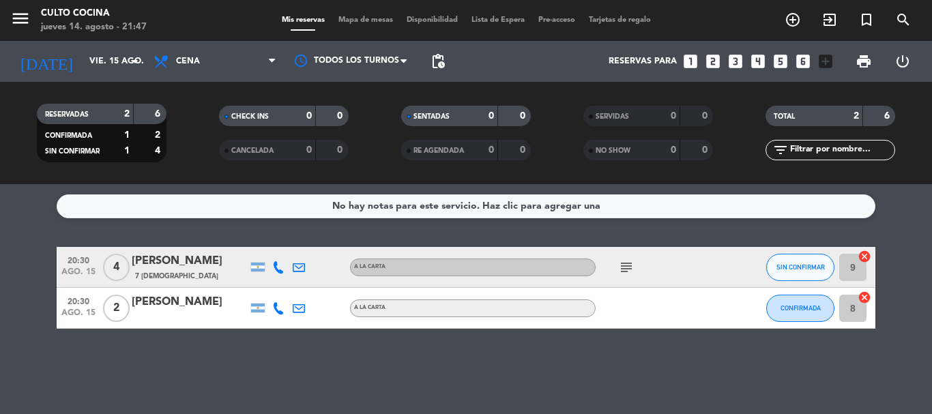
type input "jue. 14 ago."
